Goal: Transaction & Acquisition: Purchase product/service

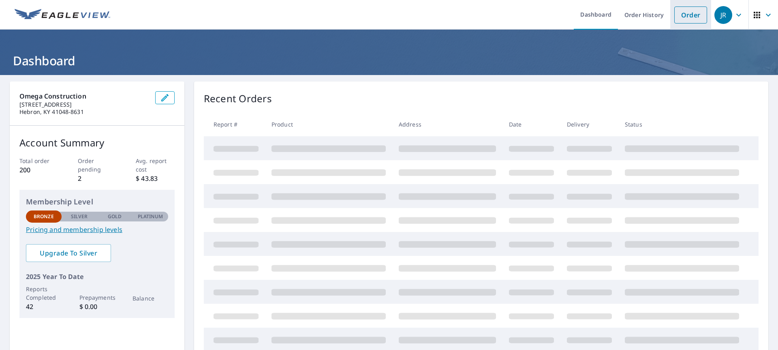
click at [680, 13] on link "Order" at bounding box center [690, 14] width 33 height 17
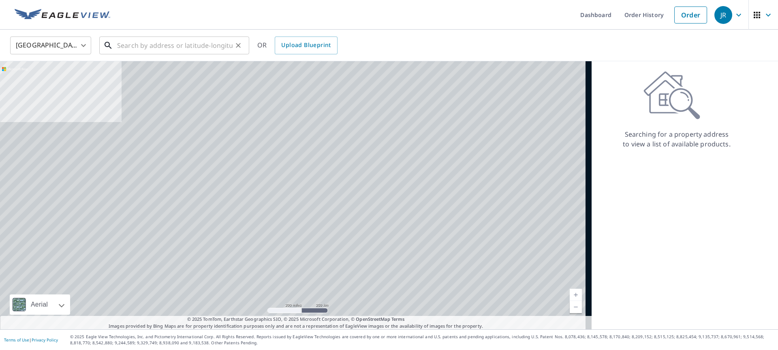
click at [141, 47] on input "text" at bounding box center [174, 45] width 115 height 23
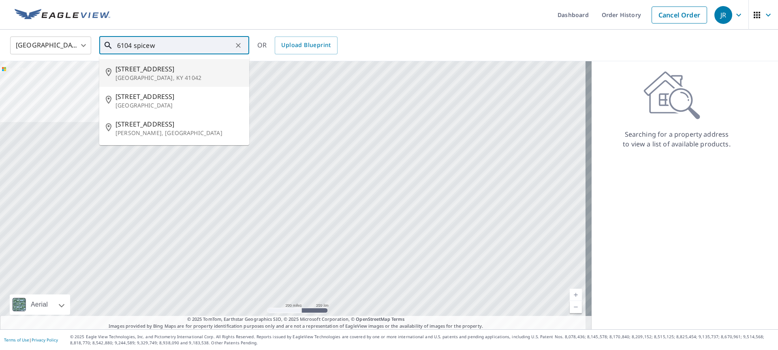
click at [146, 71] on span "[STREET_ADDRESS]" at bounding box center [178, 69] width 127 height 10
type input "[STREET_ADDRESS]"
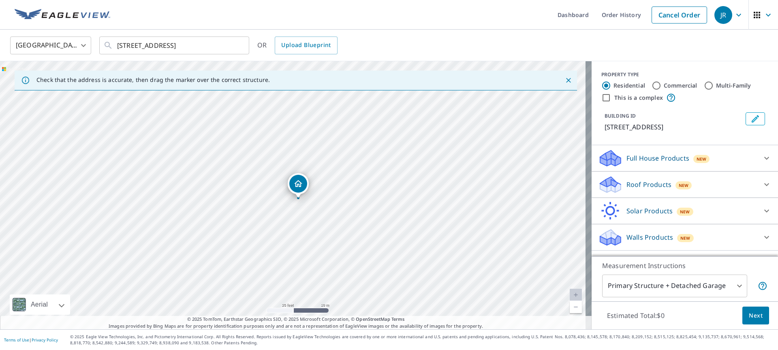
click at [651, 159] on p "Full House Products" at bounding box center [658, 158] width 63 height 10
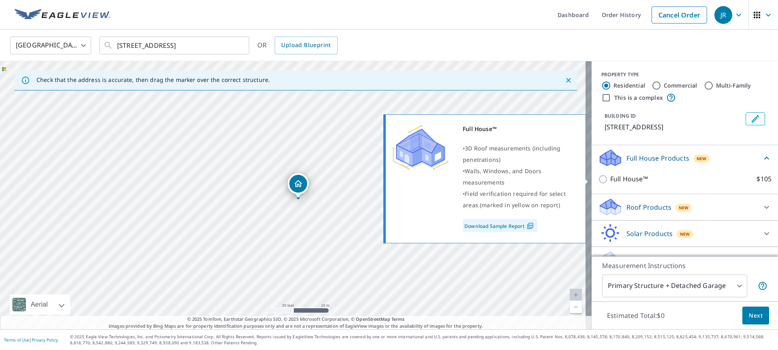
click at [598, 179] on input "Full House™ $105" at bounding box center [604, 179] width 12 height 10
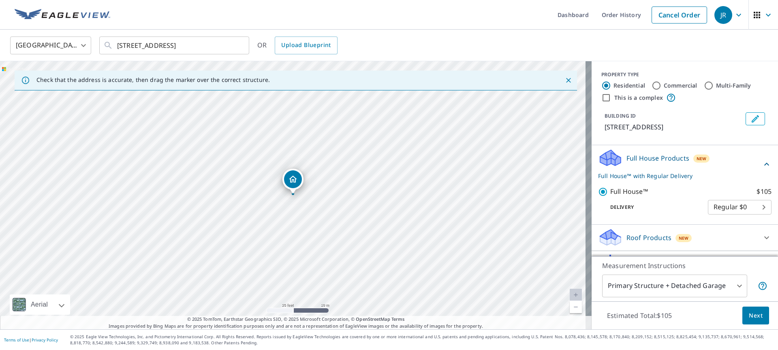
click at [644, 240] on p "Roof Products" at bounding box center [649, 238] width 45 height 10
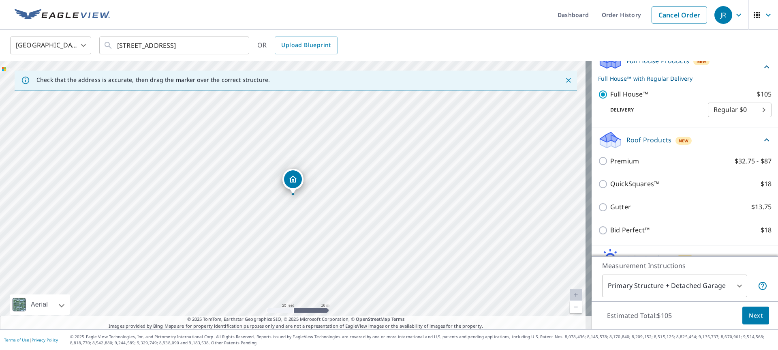
scroll to position [17, 0]
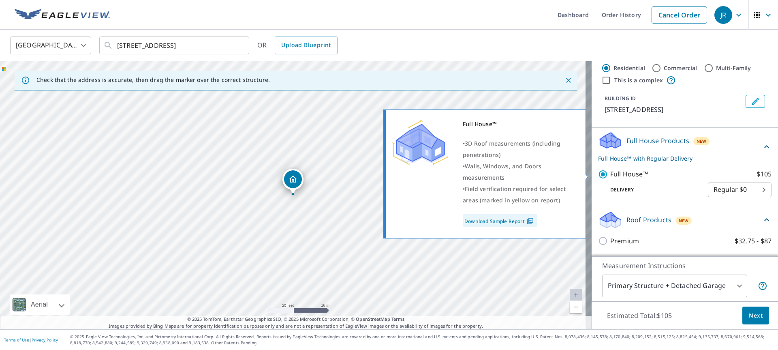
click at [598, 175] on input "Full House™ $105" at bounding box center [604, 174] width 12 height 10
checkbox input "false"
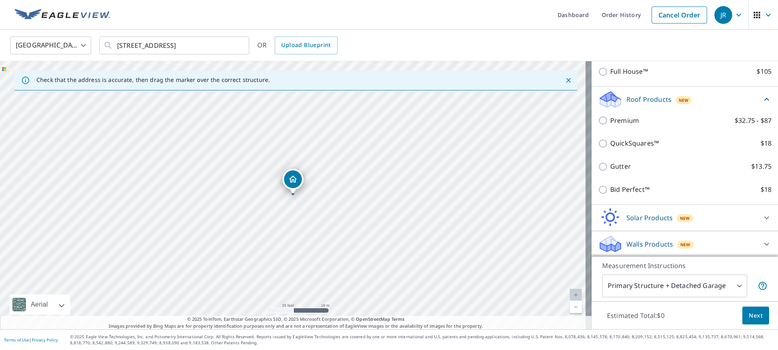
scroll to position [109, 0]
click at [643, 245] on p "Walls Products" at bounding box center [650, 243] width 47 height 10
click at [744, 242] on div "Walls Products New" at bounding box center [680, 242] width 164 height 19
click at [757, 243] on div at bounding box center [766, 242] width 19 height 19
click at [762, 244] on icon at bounding box center [767, 242] width 10 height 10
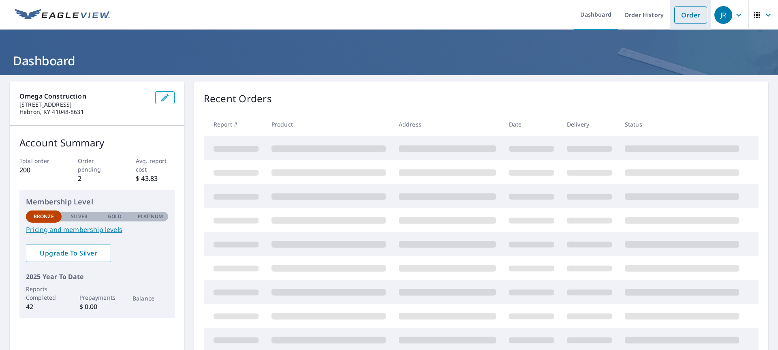
click at [680, 12] on link "Order" at bounding box center [690, 14] width 33 height 17
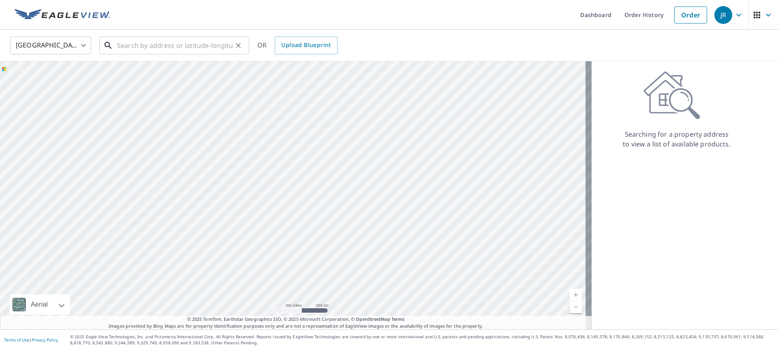
click at [174, 45] on input "text" at bounding box center [174, 45] width 115 height 23
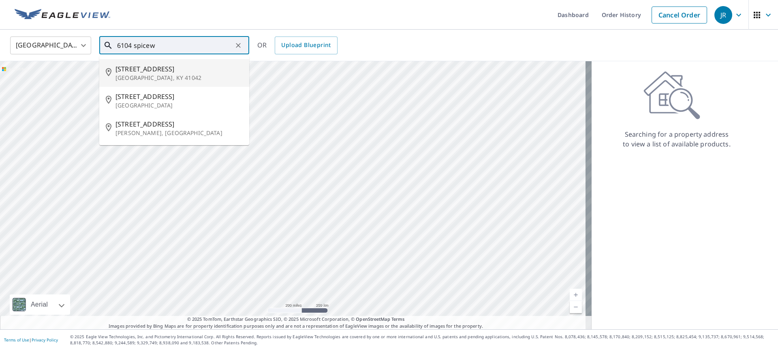
click at [182, 67] on span "[STREET_ADDRESS]" at bounding box center [178, 69] width 127 height 10
type input "[STREET_ADDRESS]"
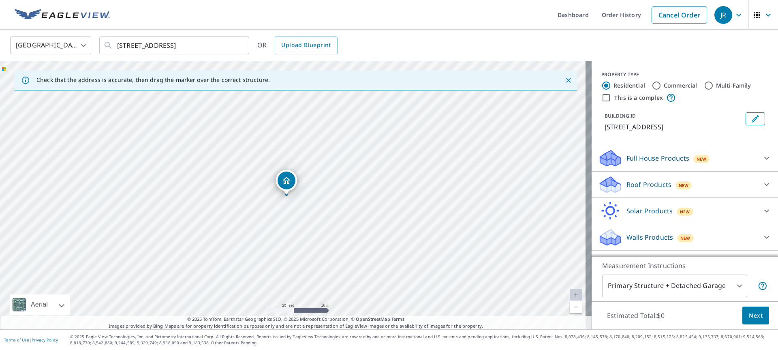
click at [762, 237] on icon at bounding box center [767, 237] width 10 height 10
click at [762, 239] on icon at bounding box center [767, 237] width 10 height 10
click at [762, 237] on icon at bounding box center [767, 237] width 10 height 10
click at [761, 237] on div "Walls Products New Walls, Windows & Doors $78 Walls $40" at bounding box center [685, 260] width 186 height 72
click at [762, 212] on icon at bounding box center [767, 211] width 10 height 10
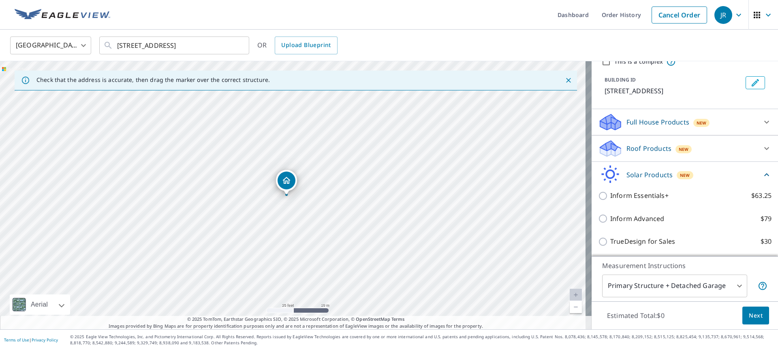
scroll to position [10, 0]
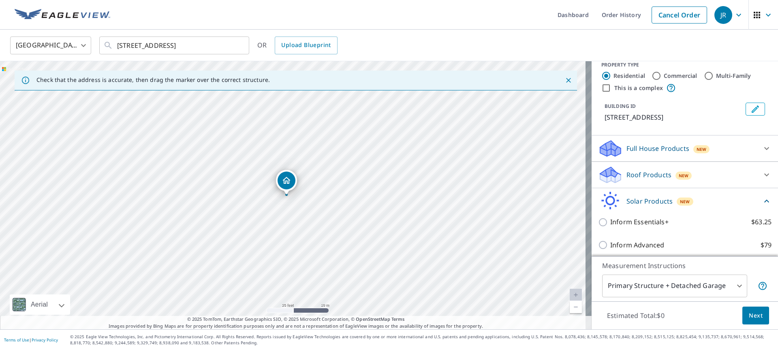
click at [651, 147] on p "Full House Products" at bounding box center [658, 148] width 63 height 10
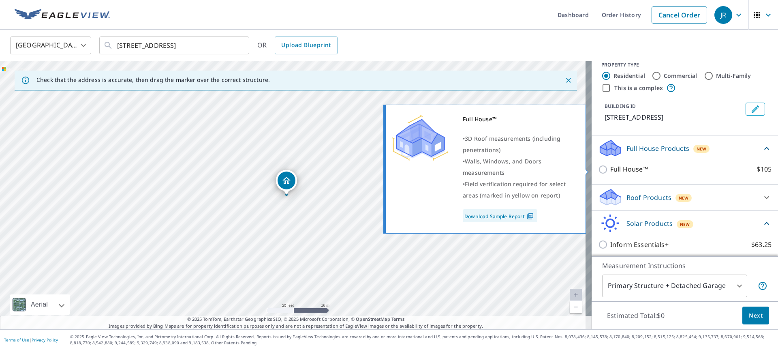
click at [598, 170] on input "Full House™ $105" at bounding box center [604, 170] width 12 height 10
checkbox input "true"
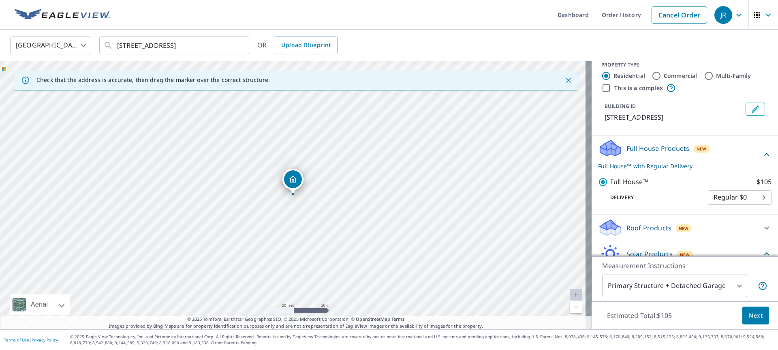
click at [751, 312] on span "Next" at bounding box center [756, 315] width 14 height 10
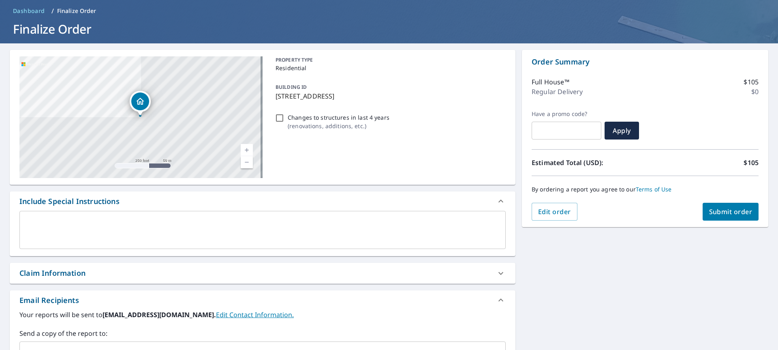
scroll to position [81, 0]
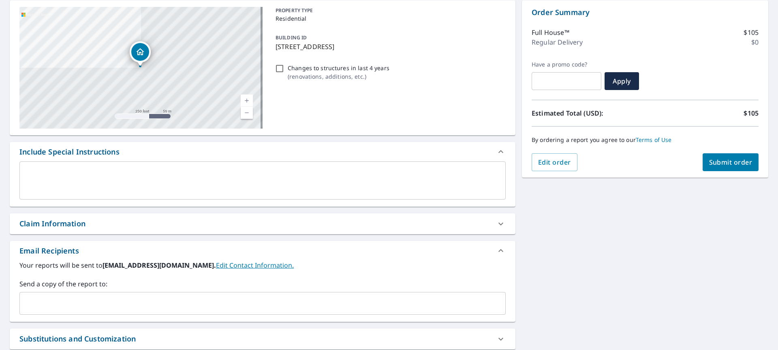
click at [723, 162] on span "Submit order" at bounding box center [730, 162] width 43 height 9
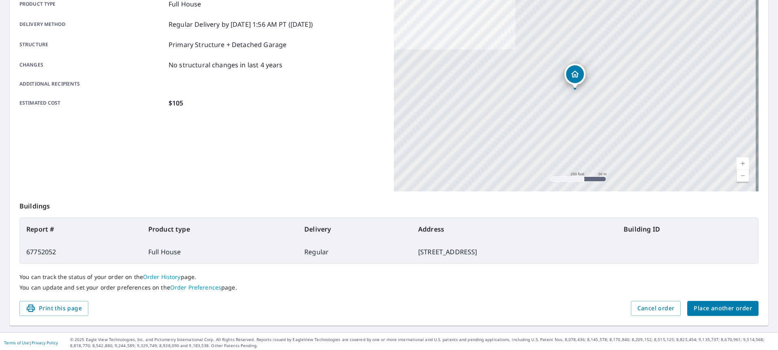
scroll to position [127, 0]
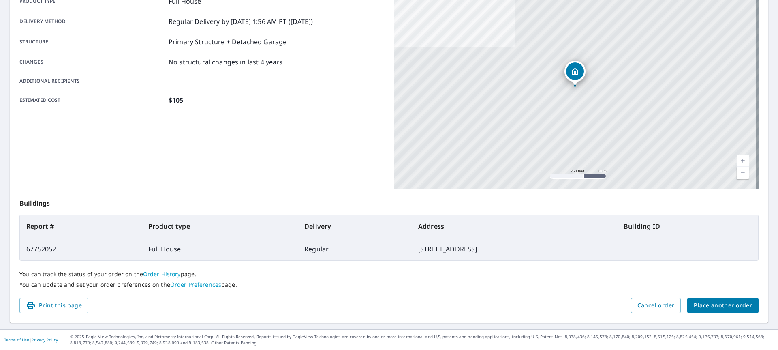
click at [704, 307] on span "Place another order" at bounding box center [723, 305] width 58 height 10
